Goal: Check status: Check status

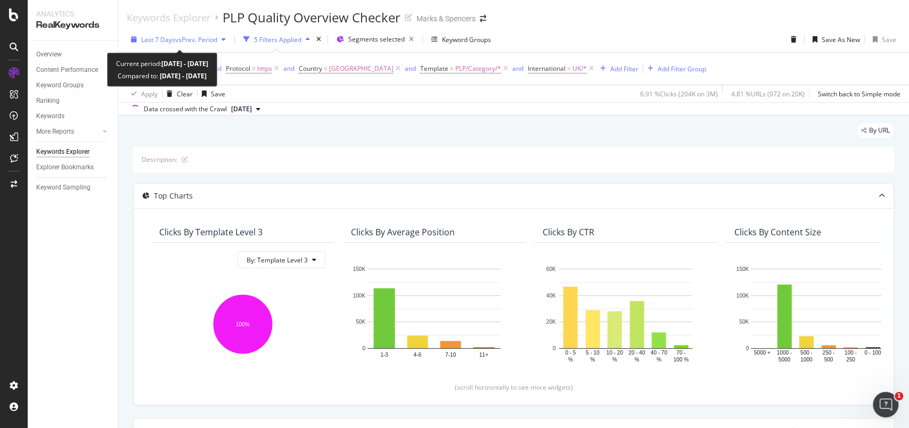
click at [132, 44] on div "Last 7 Days vs Prev. Period" at bounding box center [178, 39] width 103 height 16
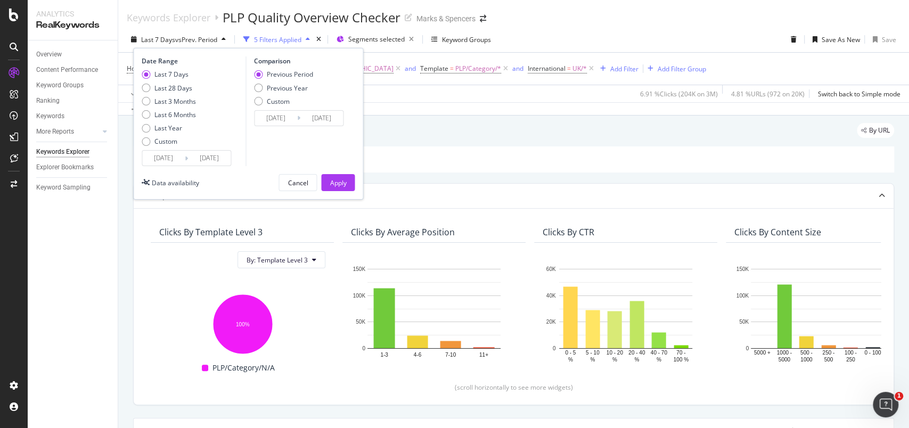
click at [160, 150] on div "[DATE] Navigate forward to interact with the calendar and select a date. Press …" at bounding box center [186, 158] width 89 height 16
click at [165, 156] on input "[DATE]" at bounding box center [163, 158] width 43 height 15
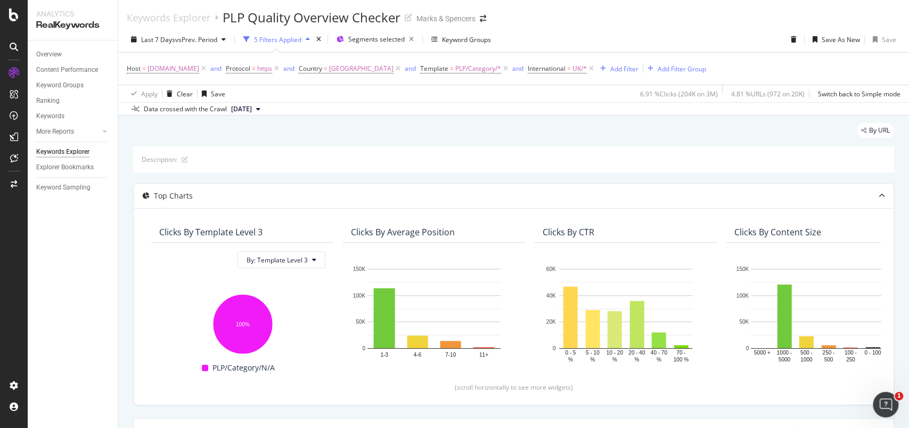
click at [98, 246] on div "Overview Content Performance Keyword Groups Ranking Keywords More Reports Count…" at bounding box center [73, 234] width 90 height 388
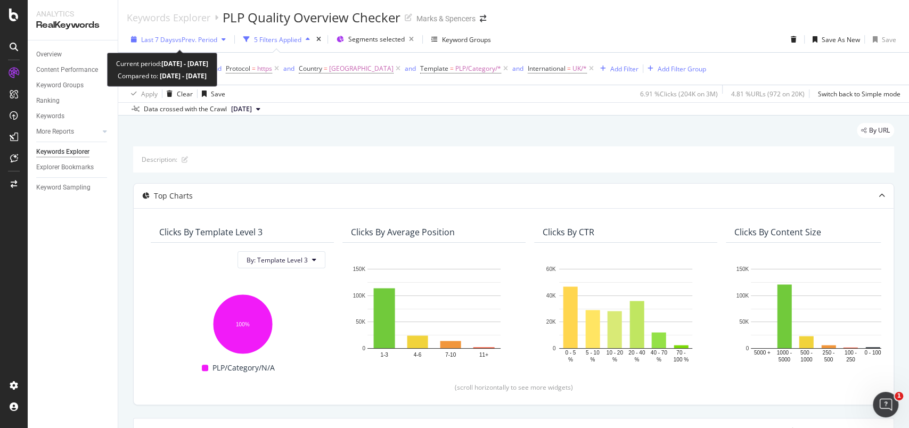
click at [150, 37] on span "Last 7 Days" at bounding box center [158, 39] width 34 height 9
